Goal: Find contact information: Find contact information

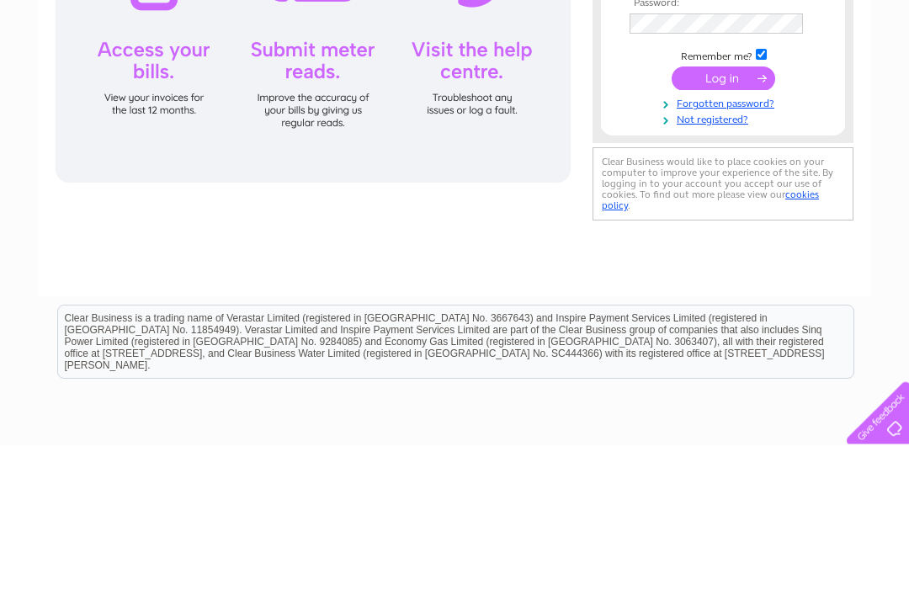
type input "kayehurrion@hotmail.co.uk"
click at [738, 230] on input "submit" at bounding box center [724, 229] width 104 height 24
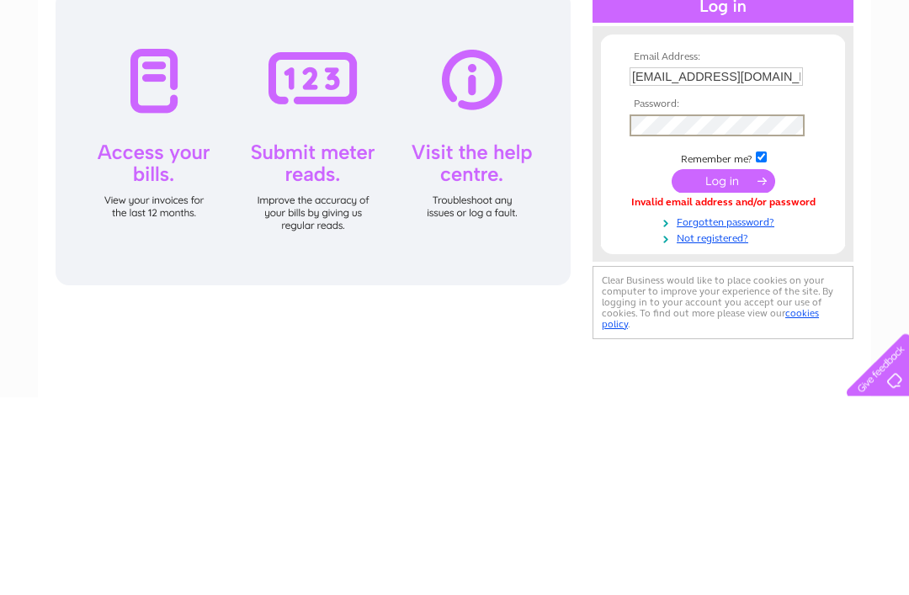
click at [714, 368] on input "submit" at bounding box center [724, 380] width 104 height 24
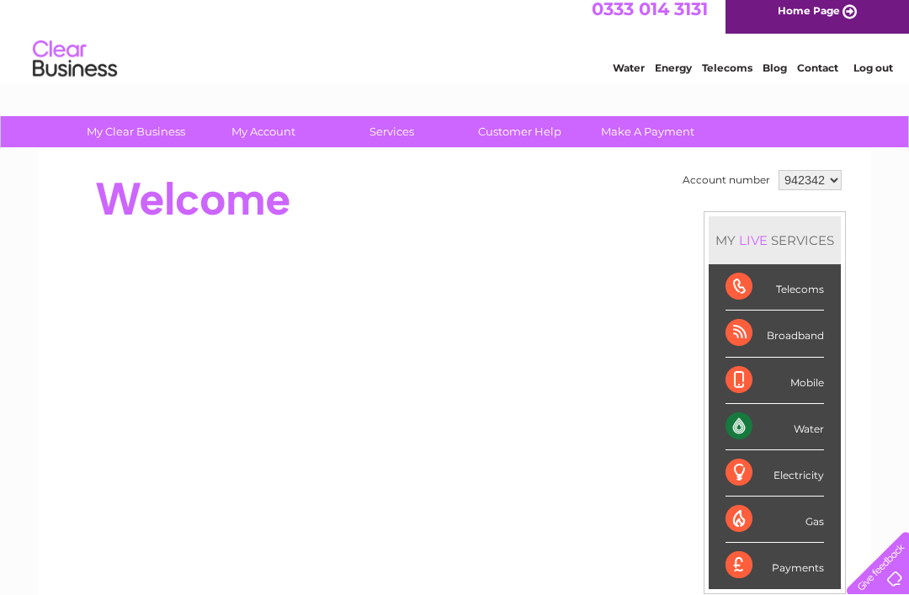
scroll to position [14, 0]
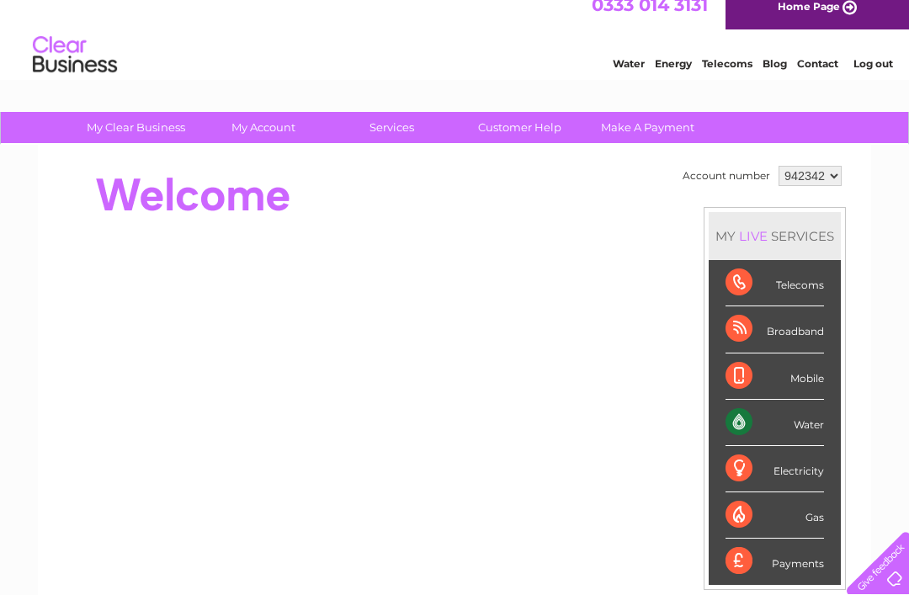
click at [768, 426] on div "Water" at bounding box center [775, 423] width 99 height 46
click at [777, 422] on div "Water" at bounding box center [775, 423] width 99 height 46
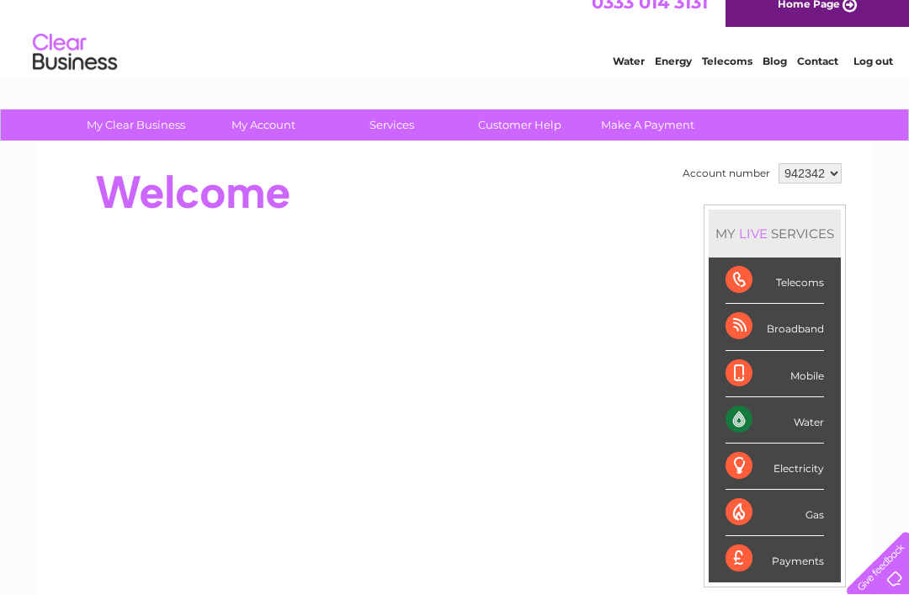
scroll to position [0, 0]
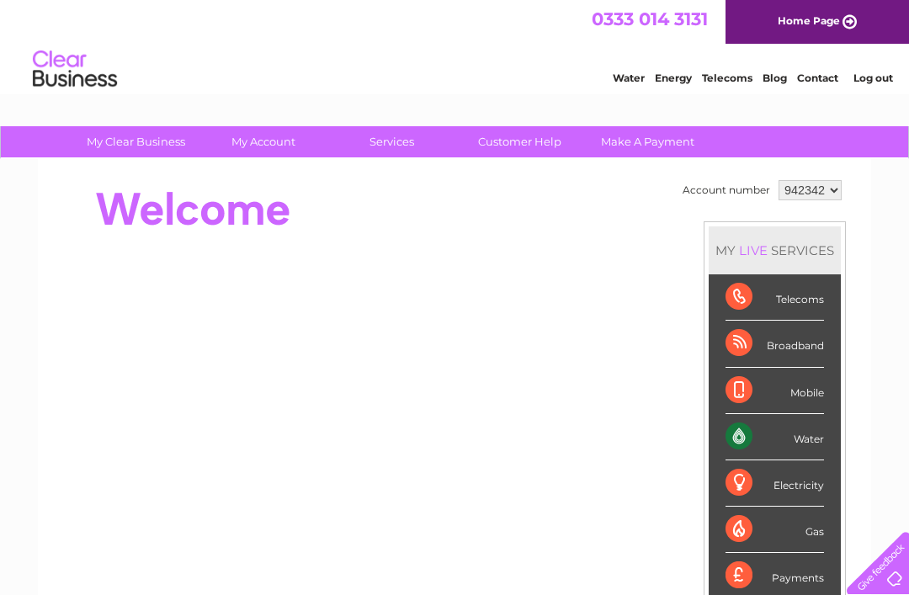
click at [824, 72] on link "Contact" at bounding box center [817, 78] width 41 height 13
